Goal: Task Accomplishment & Management: Complete application form

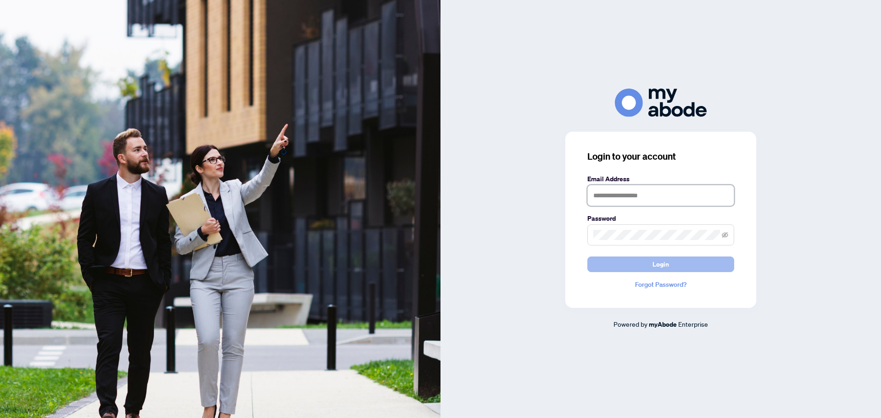
type input "**********"
click at [632, 260] on button "Login" at bounding box center [660, 264] width 147 height 16
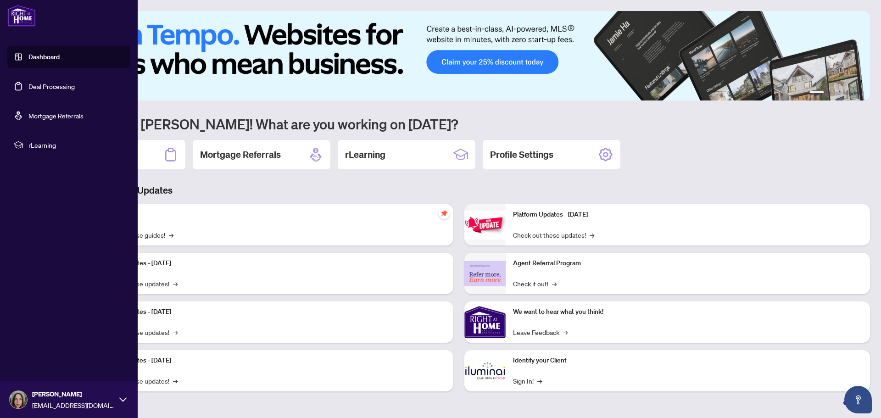
click at [28, 57] on link "Dashboard" at bounding box center [43, 57] width 31 height 8
click at [47, 87] on link "Deal Processing" at bounding box center [51, 86] width 46 height 8
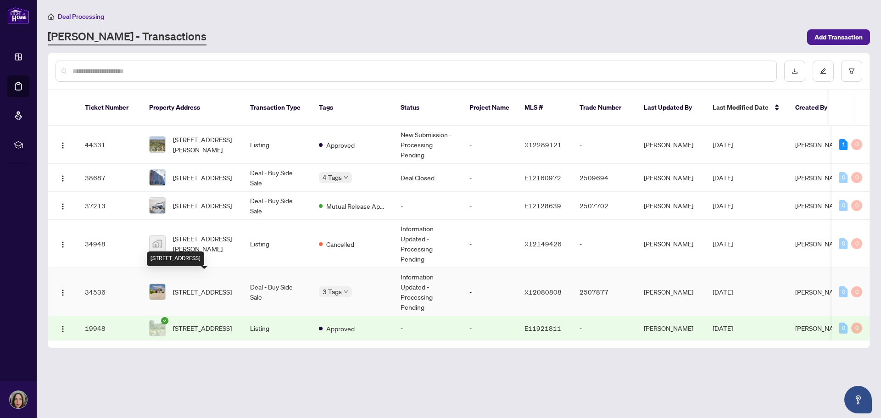
click at [206, 287] on span "[STREET_ADDRESS]" at bounding box center [202, 292] width 59 height 10
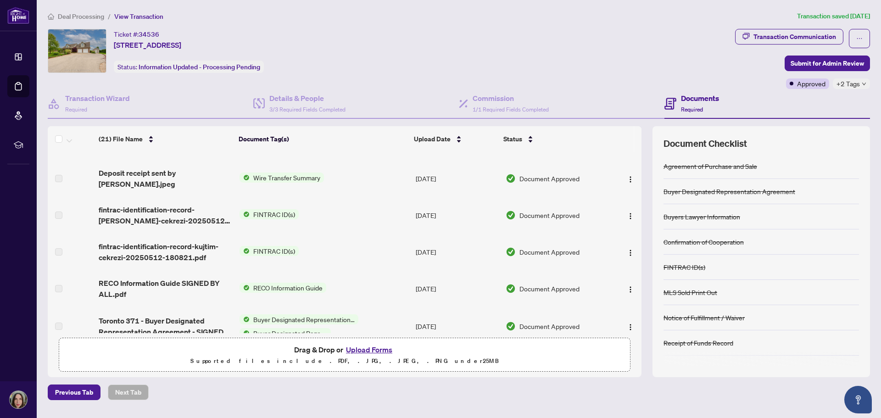
scroll to position [558, 0]
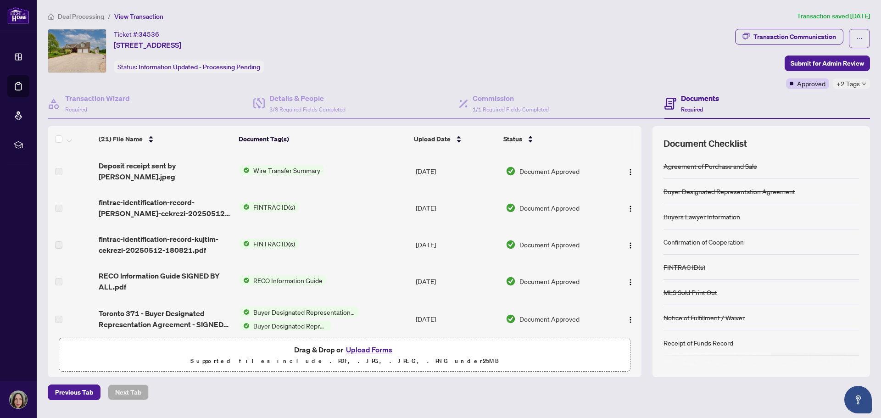
click at [372, 349] on button "Upload Forms" at bounding box center [369, 350] width 52 height 12
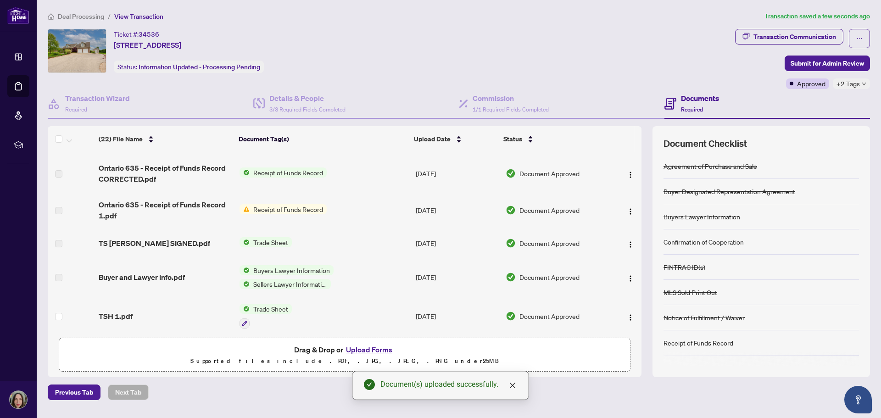
scroll to position [0, 0]
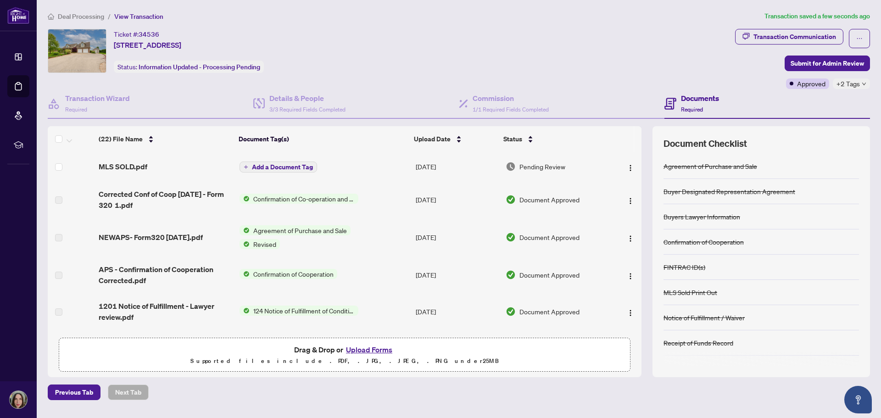
click at [261, 167] on span "Add a Document Tag" at bounding box center [282, 167] width 61 height 6
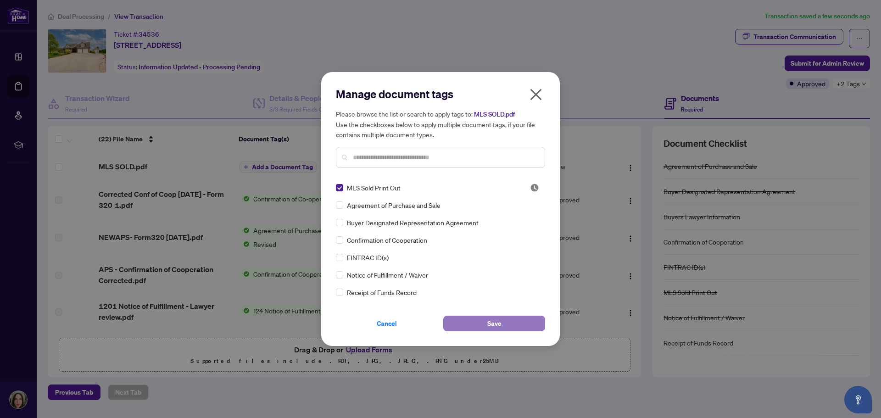
click at [483, 323] on button "Save" at bounding box center [494, 324] width 102 height 16
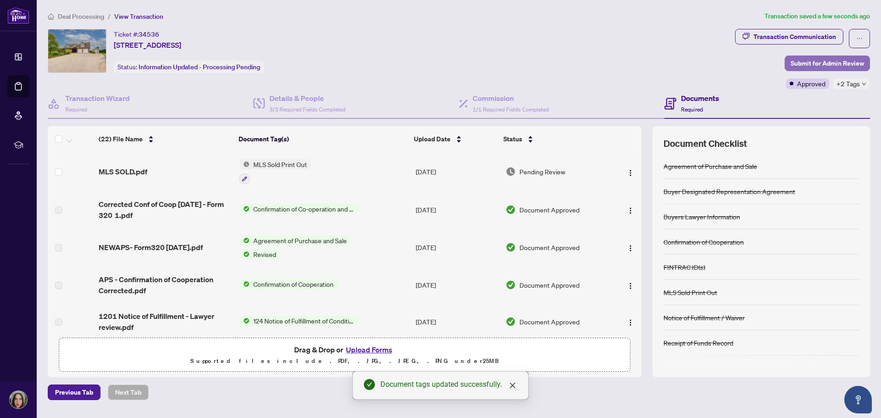
click at [808, 65] on span "Submit for Admin Review" at bounding box center [826, 63] width 73 height 15
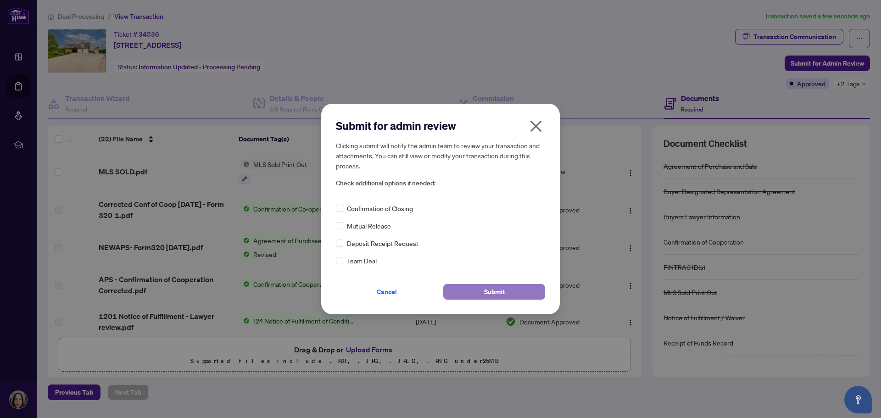
click at [500, 289] on span "Submit" at bounding box center [494, 291] width 21 height 15
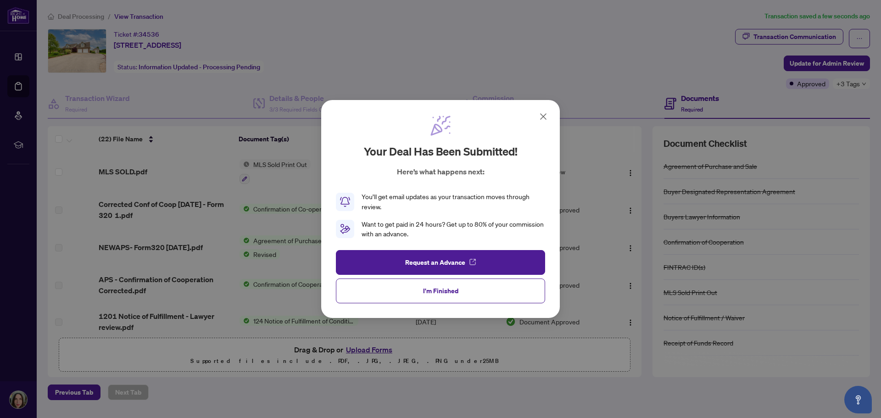
click at [543, 115] on icon at bounding box center [543, 116] width 11 height 11
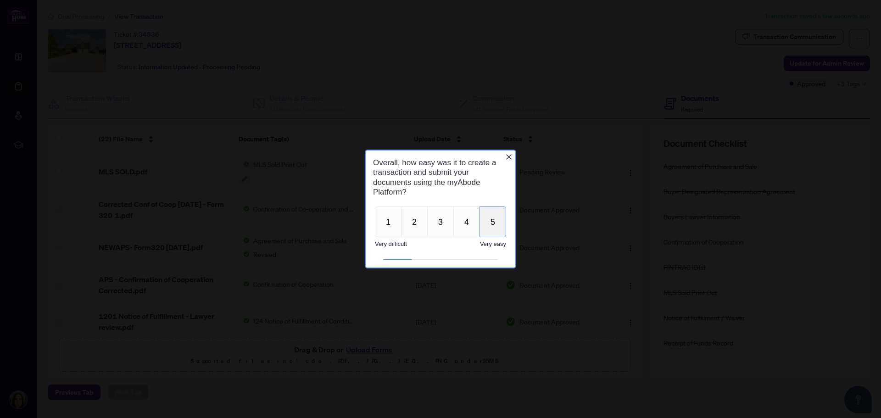
click at [493, 216] on button "5" at bounding box center [492, 221] width 27 height 31
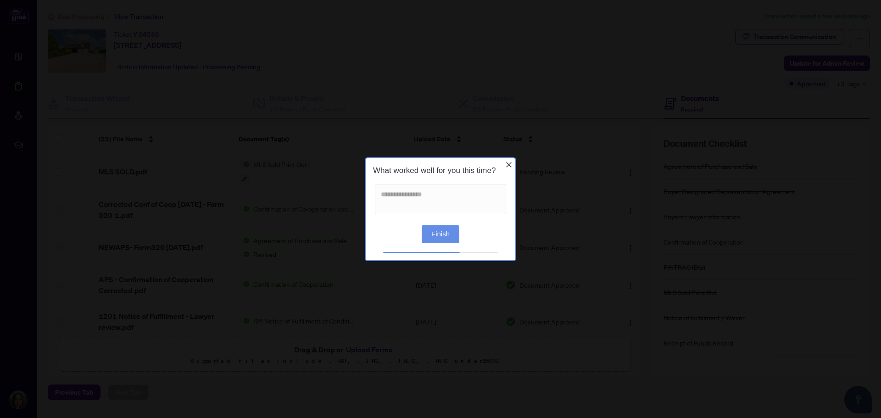
click at [444, 238] on button "Finish" at bounding box center [441, 234] width 38 height 18
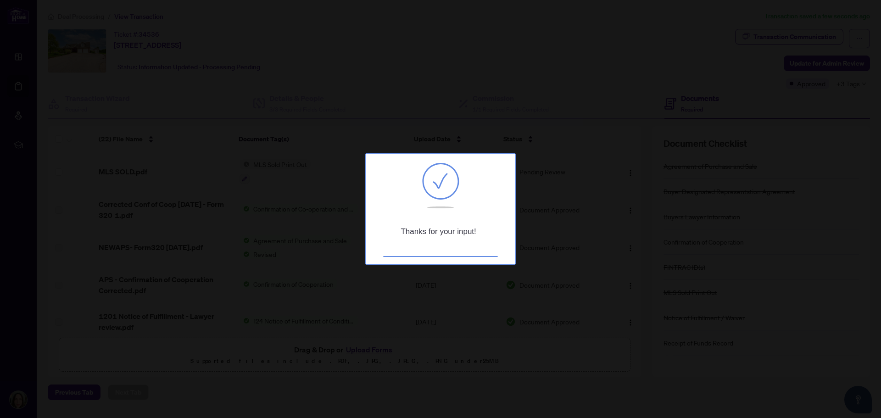
click at [466, 111] on div at bounding box center [440, 209] width 881 height 418
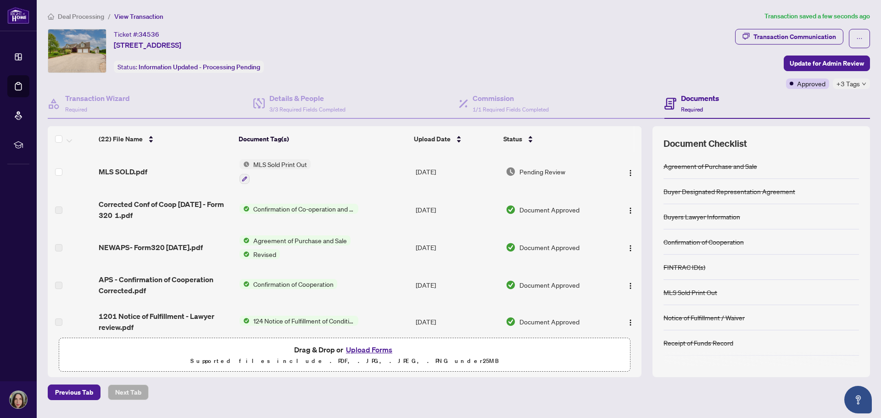
click at [273, 163] on span "MLS Sold Print Out" at bounding box center [280, 164] width 61 height 10
click at [286, 209] on span "MLS Sold Print Out" at bounding box center [264, 209] width 61 height 10
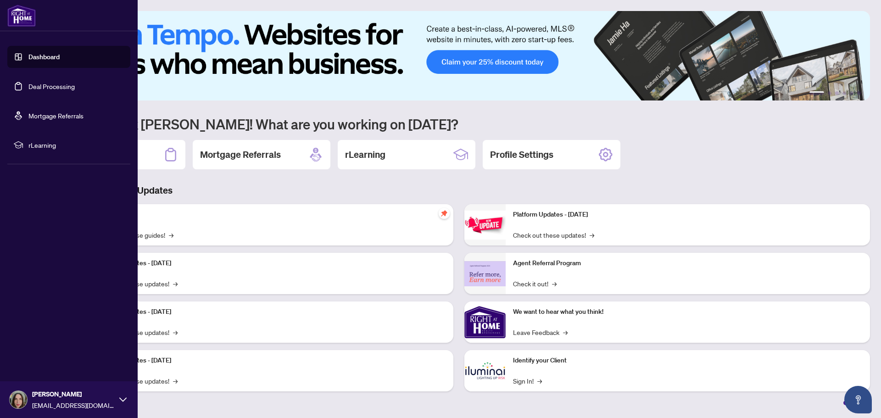
click at [39, 83] on link "Deal Processing" at bounding box center [51, 86] width 46 height 8
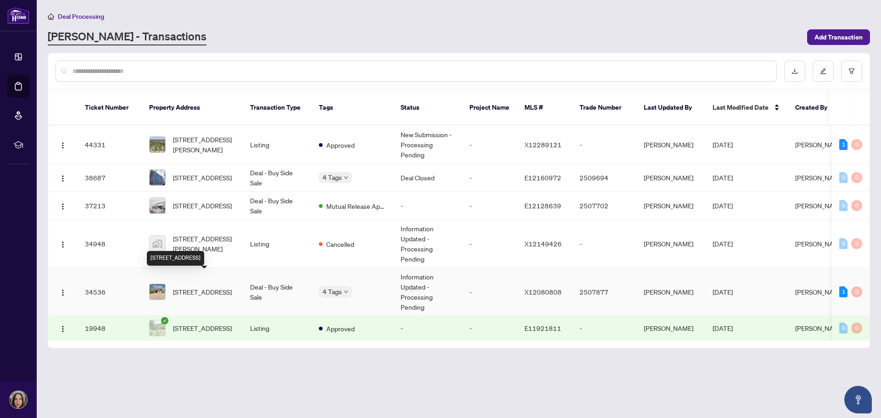
click at [199, 287] on span "[STREET_ADDRESS]" at bounding box center [202, 292] width 59 height 10
